Goal: Task Accomplishment & Management: Use online tool/utility

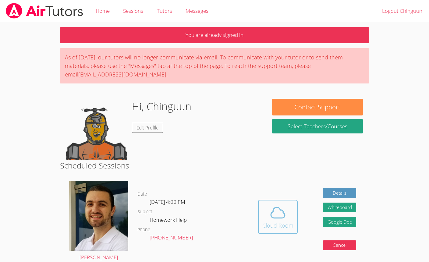
click at [282, 214] on icon at bounding box center [277, 212] width 17 height 17
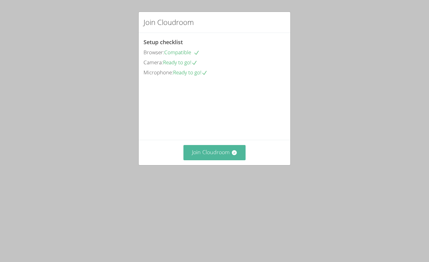
click at [232, 156] on icon at bounding box center [234, 153] width 6 height 6
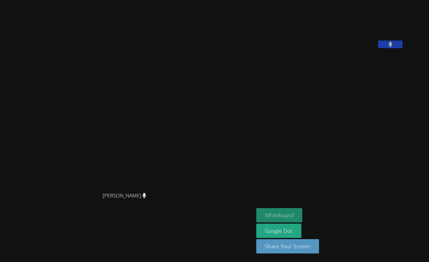
click at [302, 215] on button "Whiteboard" at bounding box center [279, 215] width 46 height 14
click at [402, 48] on button at bounding box center [390, 45] width 24 height 8
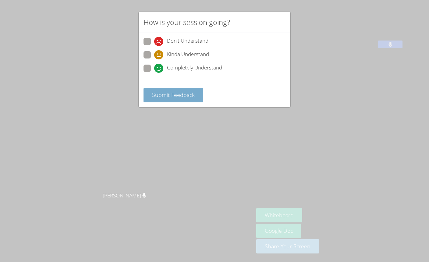
click at [171, 92] on span "Submit Feedback" at bounding box center [173, 94] width 43 height 7
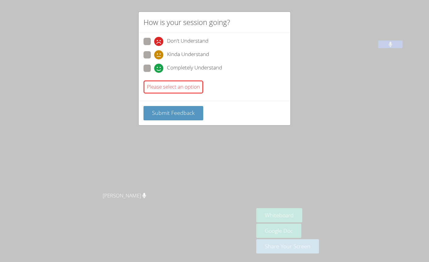
click at [154, 73] on span at bounding box center [154, 73] width 0 height 0
click at [154, 69] on input "Completely Understand" at bounding box center [156, 67] width 5 height 5
radio input "true"
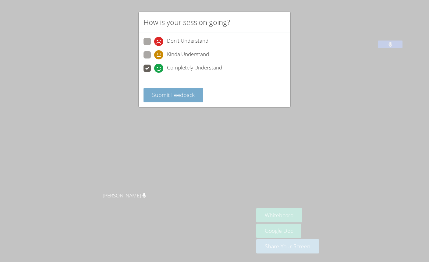
click at [164, 90] on button "Submit Feedback" at bounding box center [173, 95] width 60 height 14
